Goal: Find specific page/section: Find specific page/section

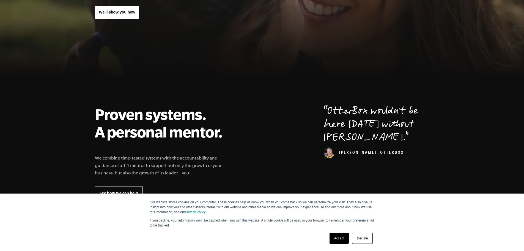
scroll to position [110, 0]
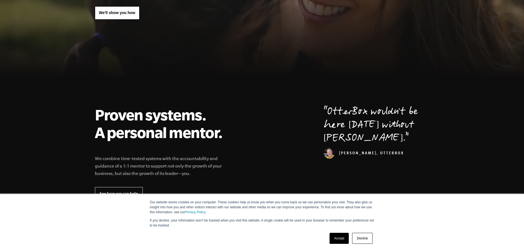
click at [335, 241] on link "Accept" at bounding box center [340, 238] width 20 height 11
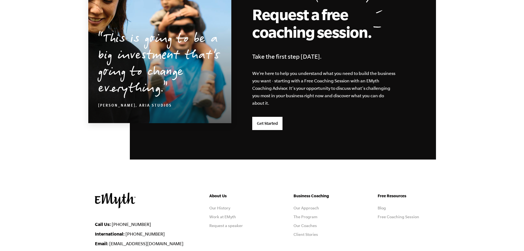
scroll to position [1431, 0]
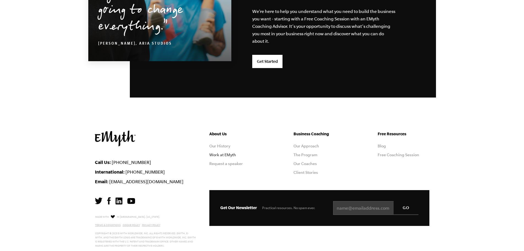
click at [227, 155] on link "Work at EMyth" at bounding box center [222, 154] width 27 height 4
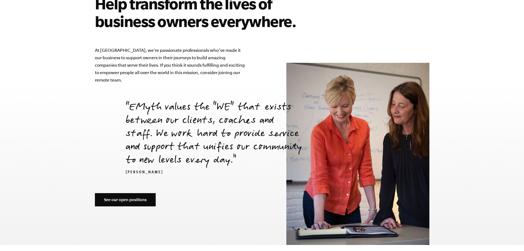
scroll to position [1896, 0]
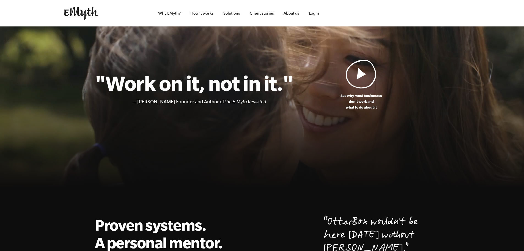
scroll to position [1431, 0]
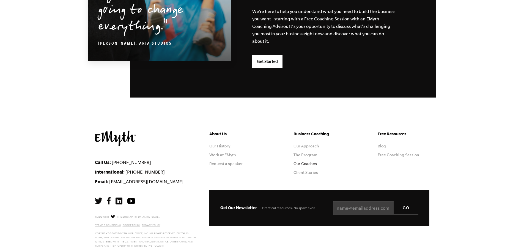
click at [307, 162] on link "Our Coaches" at bounding box center [305, 163] width 23 height 4
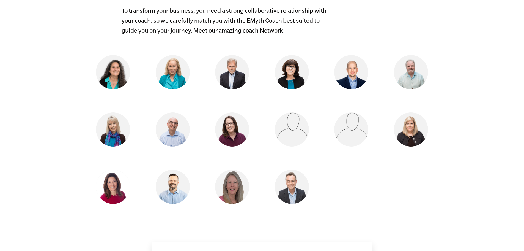
scroll to position [468, 0]
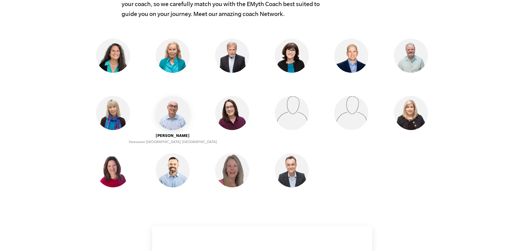
click at [168, 114] on img at bounding box center [173, 113] width 34 height 34
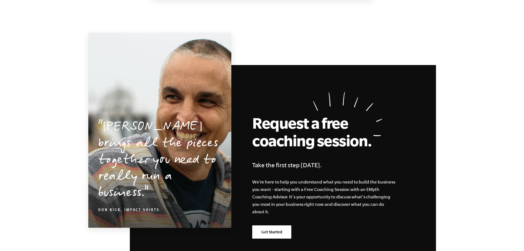
scroll to position [798, 0]
